Goal: Information Seeking & Learning: Understand process/instructions

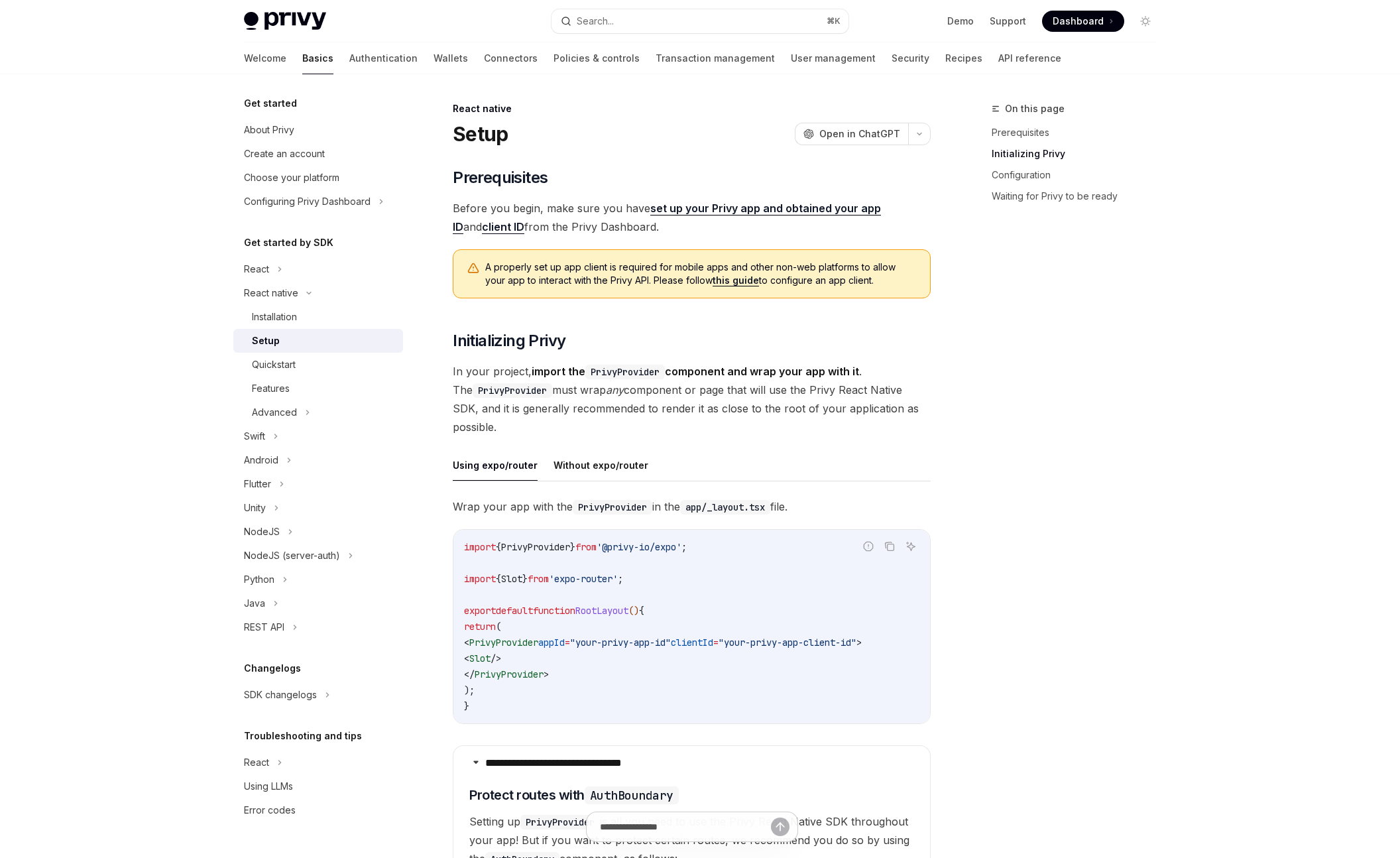
scroll to position [666, 0]
